Goal: Transaction & Acquisition: Subscribe to service/newsletter

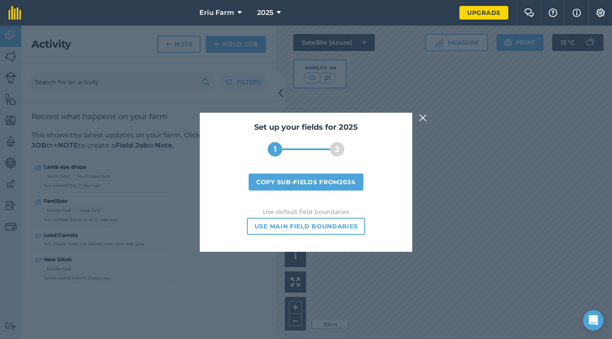
click at [422, 118] on img at bounding box center [423, 118] width 8 height 10
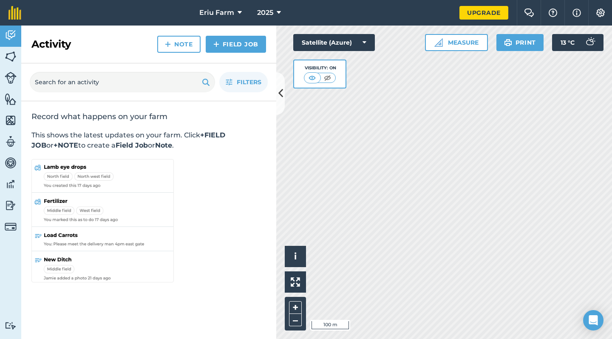
click at [505, 48] on div "Hello i © 2025 TomTom, Microsoft 100 m + – Satellite (Azure) Visibility: On Mea…" at bounding box center [444, 181] width 336 height 313
click at [602, 0] on html "Eriu Farm 2025 Upgrade Farm Chat Help Info Settings Map printing is not availab…" at bounding box center [306, 169] width 612 height 339
click at [478, 0] on html "Eriu Farm 2025 Upgrade Farm Chat Help Info Settings Map printing is not availab…" at bounding box center [306, 169] width 612 height 339
click at [406, 0] on html "Eriu Farm 2025 Upgrade Farm Chat Help Info Settings Map printing is not availab…" at bounding box center [306, 169] width 612 height 339
click at [267, 0] on html "Eriu Farm 2025 Upgrade Farm Chat Help Info Settings Map printing is not availab…" at bounding box center [306, 169] width 612 height 339
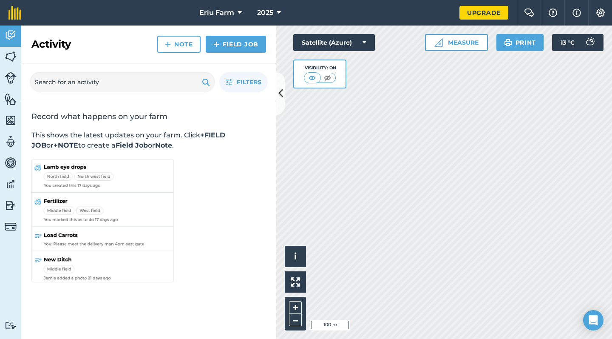
click at [275, 94] on div "Filters" at bounding box center [148, 82] width 255 height 38
click at [280, 93] on icon at bounding box center [280, 93] width 5 height 15
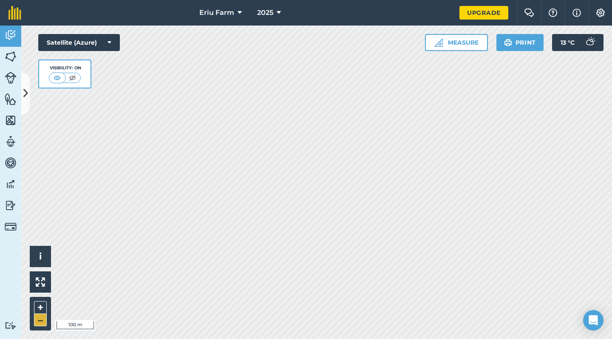
click at [40, 321] on button "–" at bounding box center [40, 319] width 13 height 12
click at [39, 305] on button "+" at bounding box center [40, 307] width 13 height 13
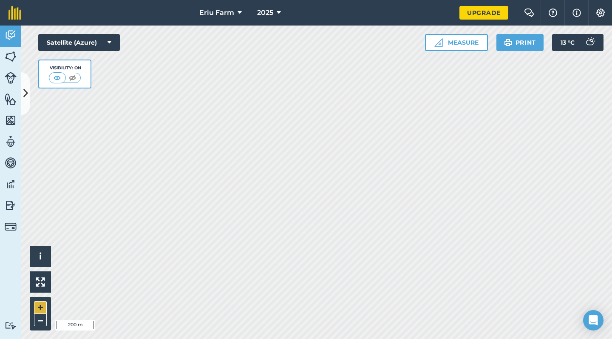
click at [38, 304] on button "+" at bounding box center [40, 307] width 13 height 13
click at [0, 199] on div "Activity Fields Livestock Features Maps Team Vehicles Data Reporting Billing Tu…" at bounding box center [306, 181] width 612 height 313
click at [40, 308] on button "+" at bounding box center [40, 307] width 13 height 13
click at [41, 317] on button "–" at bounding box center [40, 319] width 13 height 12
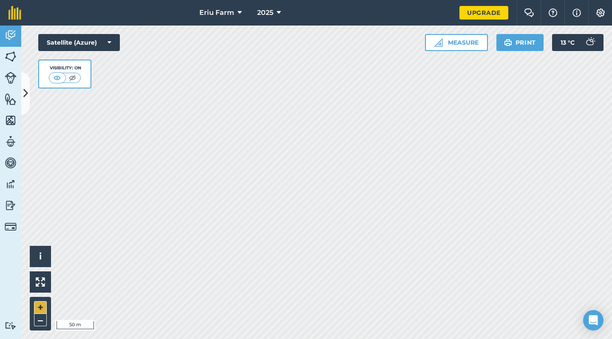
click at [41, 305] on button "+" at bounding box center [40, 307] width 13 height 13
click at [38, 319] on button "–" at bounding box center [40, 319] width 13 height 12
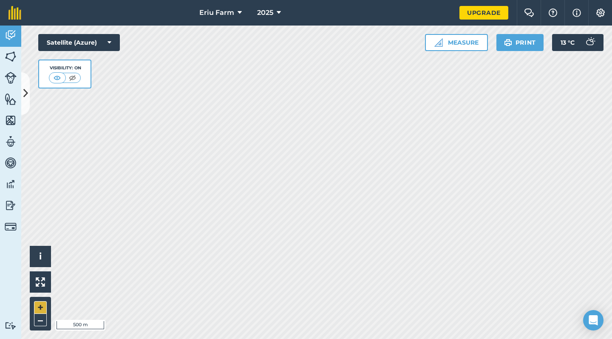
click at [40, 306] on button "+" at bounding box center [40, 307] width 13 height 13
click at [452, 42] on button "Measure" at bounding box center [456, 42] width 63 height 17
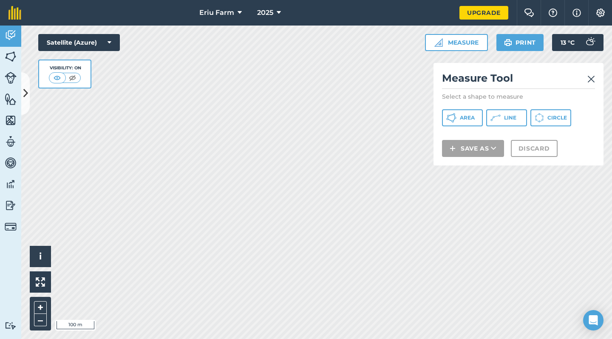
click at [508, 115] on span "Line" at bounding box center [510, 117] width 12 height 7
click at [507, 116] on span "Line" at bounding box center [510, 117] width 12 height 7
click at [591, 78] on img at bounding box center [591, 79] width 8 height 10
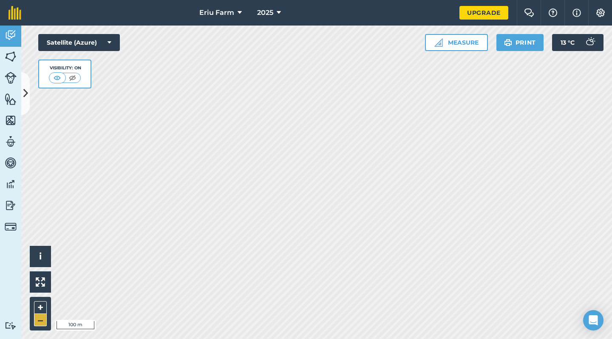
click at [38, 319] on button "–" at bounding box center [40, 319] width 13 height 12
click at [370, 7] on div "Eriu Farm 2025 Upgrade Farm Chat Help Info Settings Map printing is not availab…" at bounding box center [306, 169] width 612 height 339
click at [40, 305] on button "+" at bounding box center [40, 307] width 13 height 13
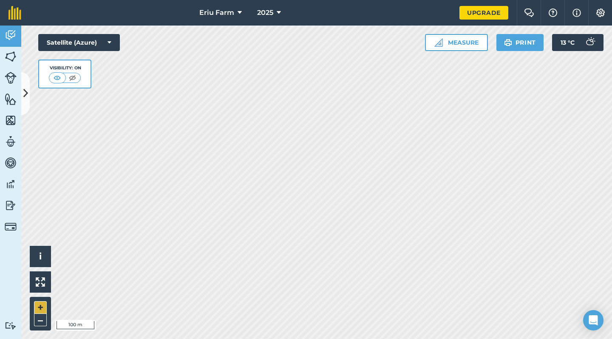
click at [39, 305] on button "+" at bounding box center [40, 307] width 13 height 13
click at [40, 318] on button "–" at bounding box center [40, 319] width 13 height 12
click at [278, 14] on icon at bounding box center [279, 13] width 4 height 10
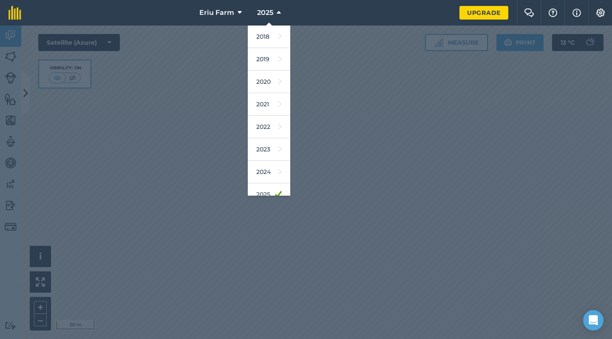
click at [430, 121] on div at bounding box center [306, 181] width 612 height 313
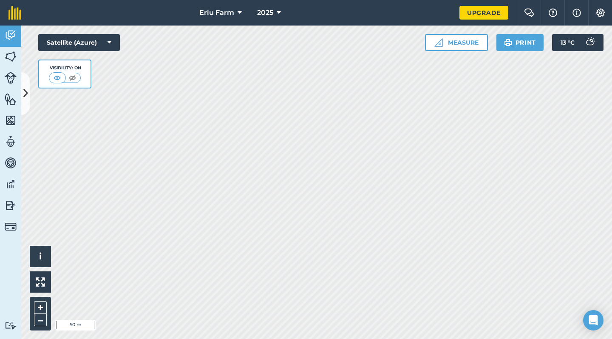
click at [477, 13] on link "Upgrade" at bounding box center [483, 13] width 49 height 14
